Goal: Find specific page/section: Find specific page/section

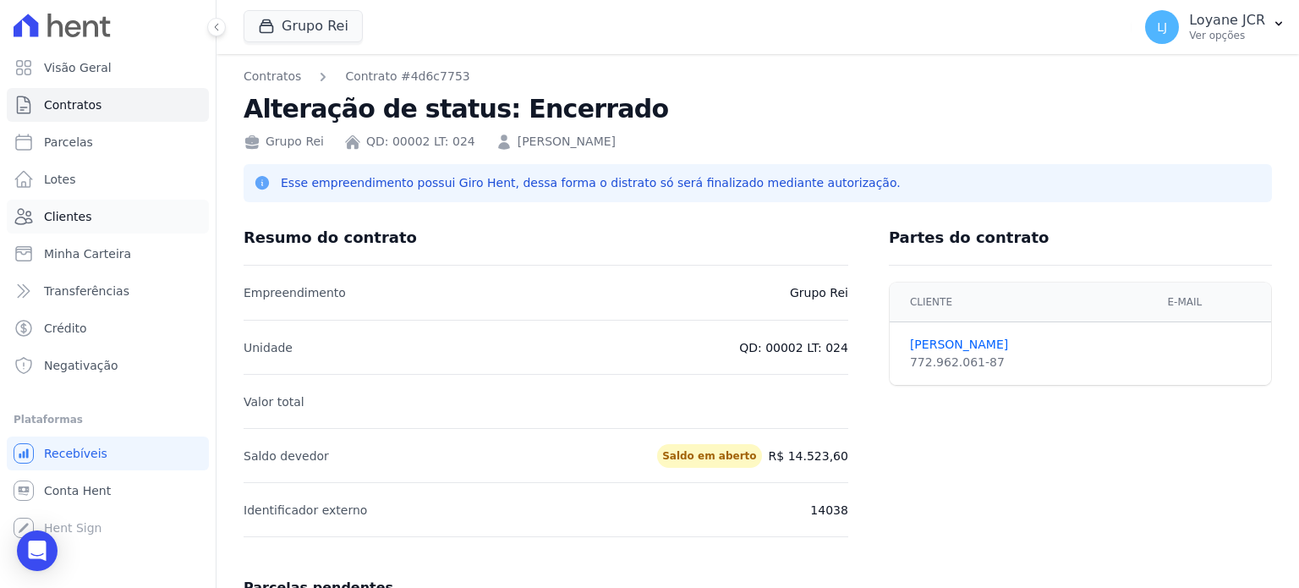
click at [98, 219] on link "Clientes" at bounding box center [108, 217] width 202 height 34
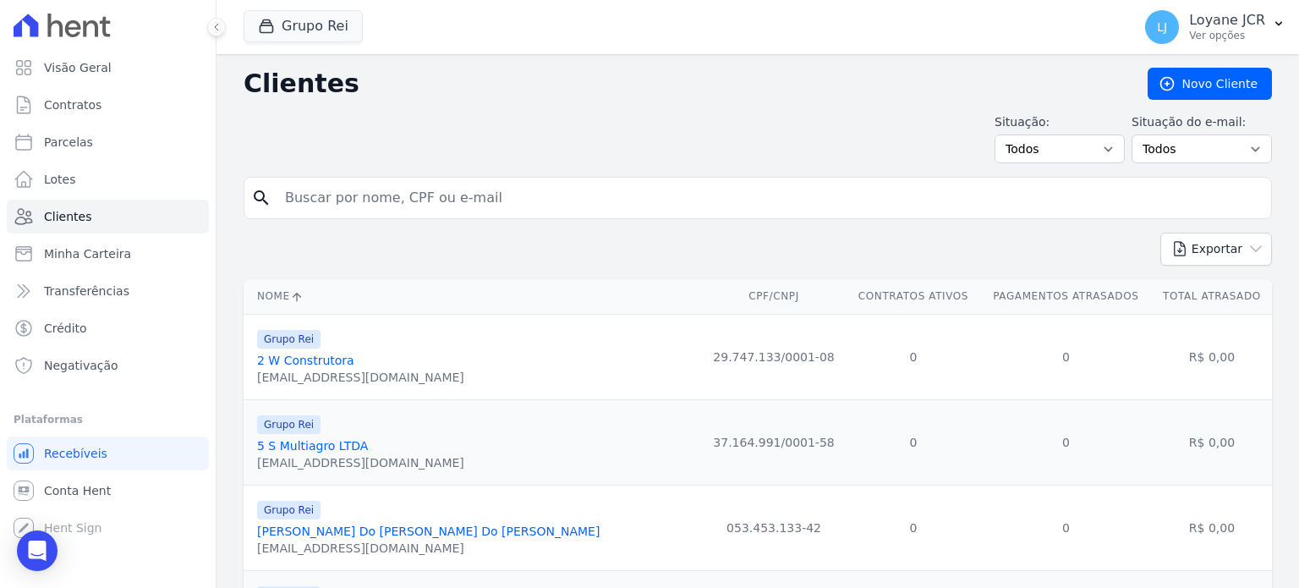
click at [465, 195] on input "search" at bounding box center [770, 198] width 990 height 34
type input "[DEMOGRAPHIC_DATA]"
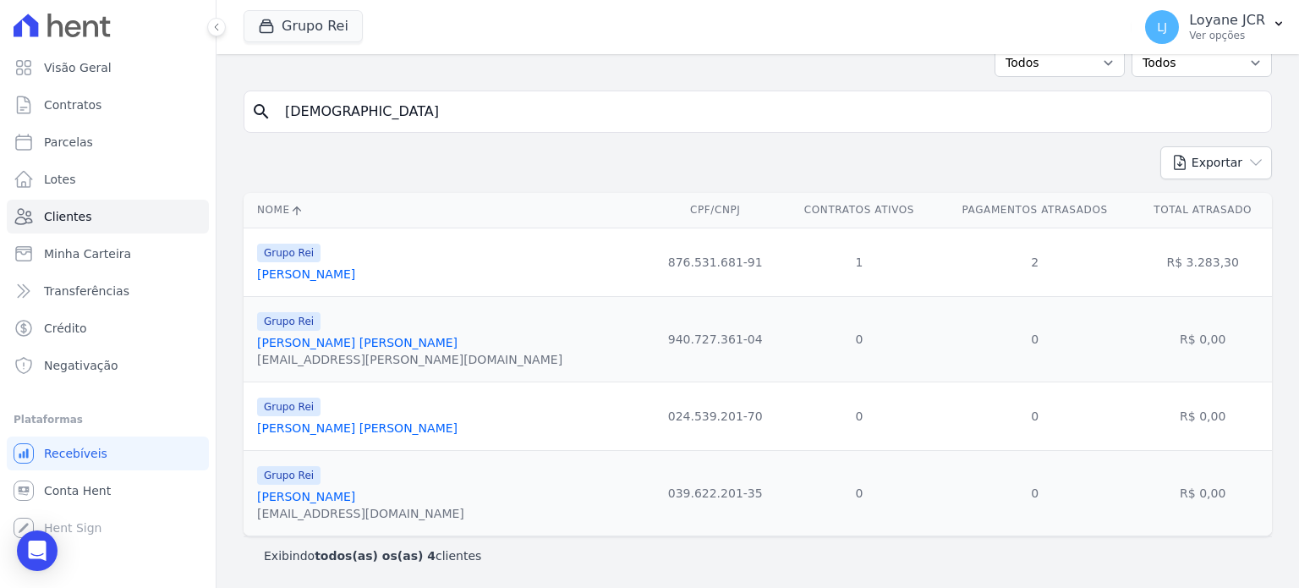
scroll to position [87, 0]
click at [327, 274] on link "[PERSON_NAME]" at bounding box center [306, 274] width 98 height 14
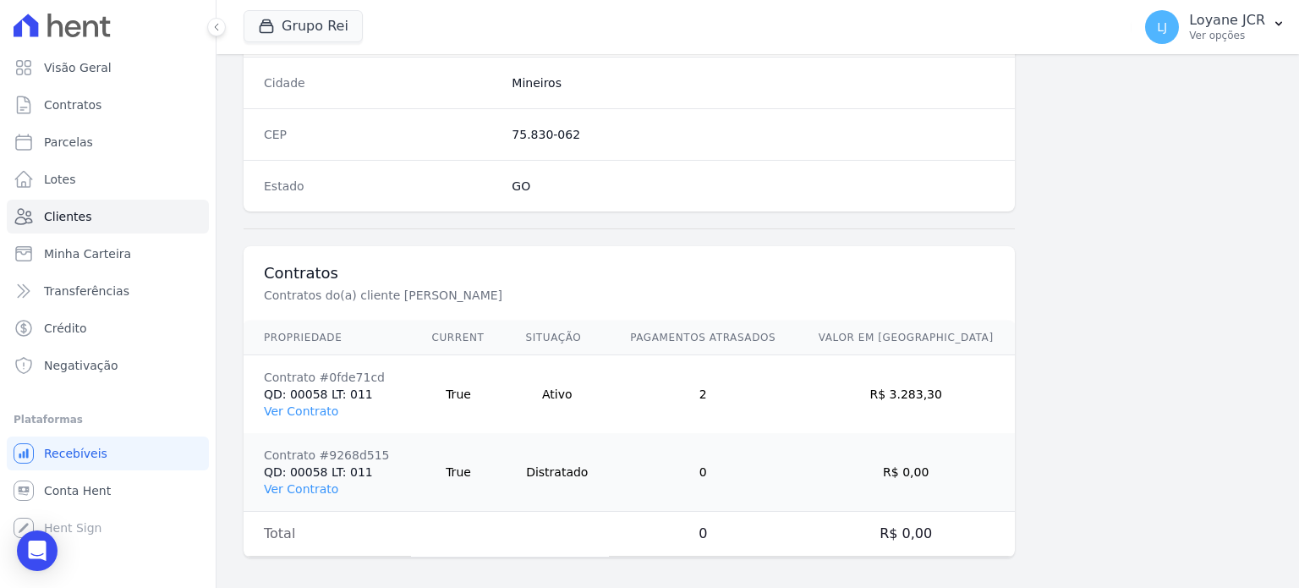
scroll to position [1067, 0]
click at [294, 400] on link "Ver Contrato" at bounding box center [301, 407] width 74 height 14
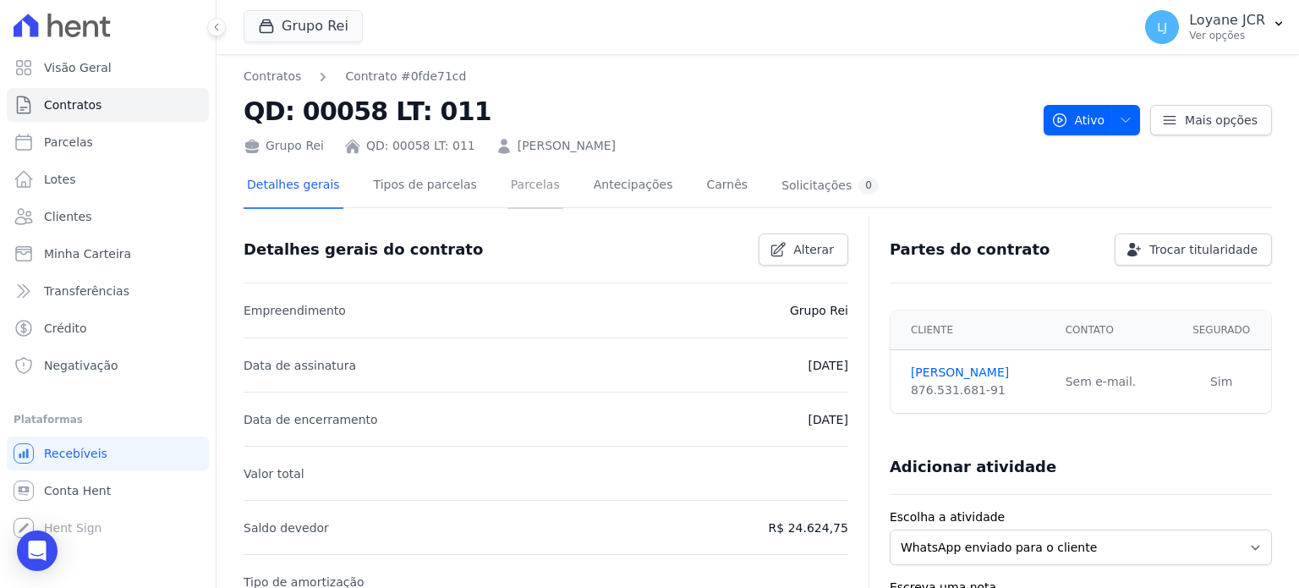
click at [515, 178] on link "Parcelas" at bounding box center [536, 186] width 56 height 45
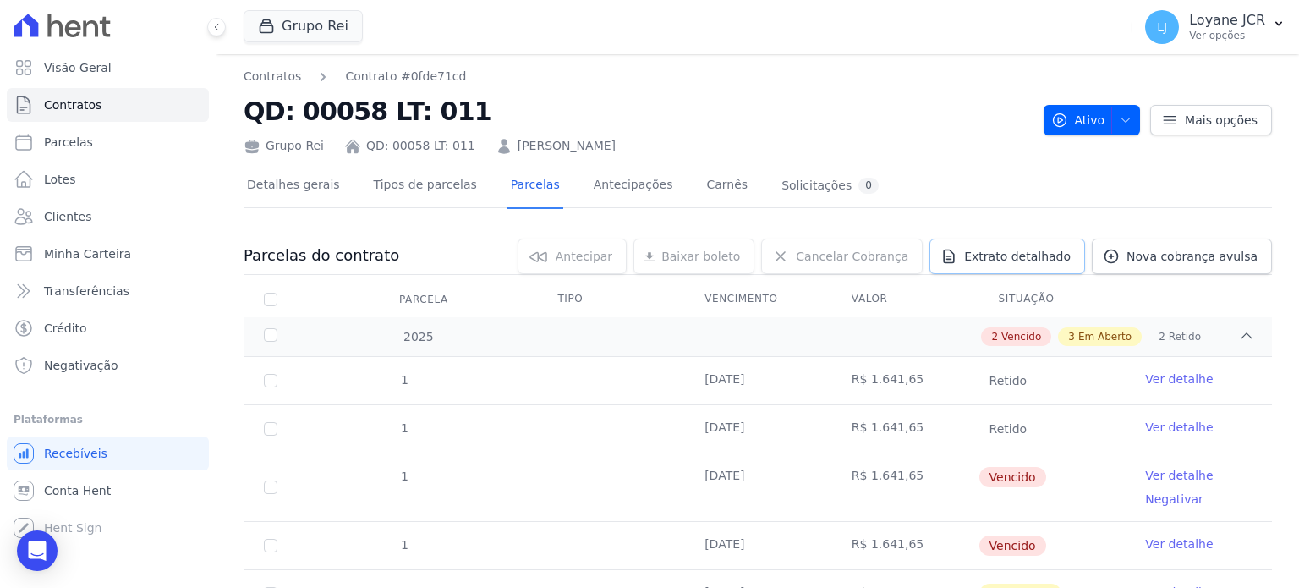
scroll to position [254, 0]
